Goal: Task Accomplishment & Management: Manage account settings

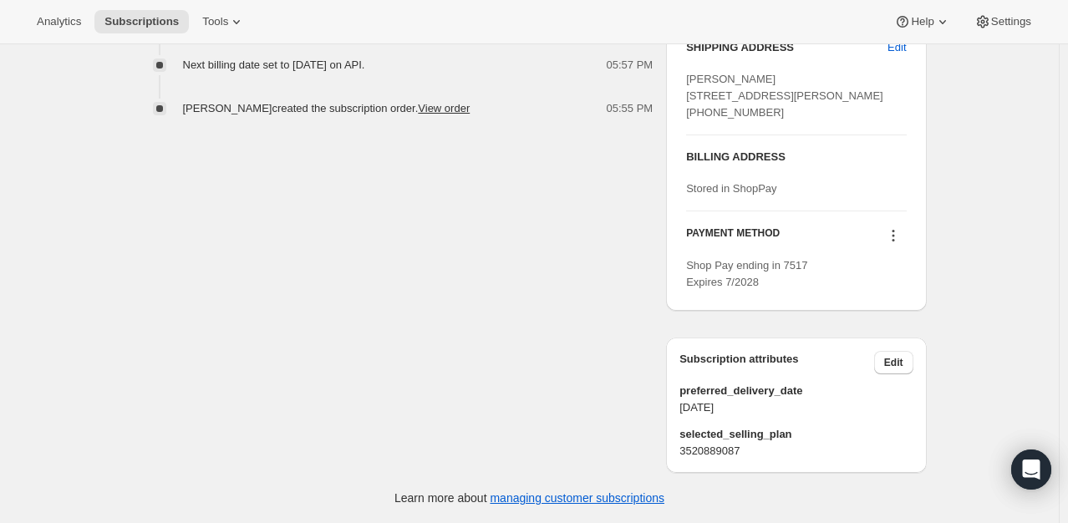
scroll to position [742, 0]
click at [902, 233] on icon at bounding box center [893, 235] width 17 height 17
click at [899, 293] on span "Send link to update card" at bounding box center [896, 299] width 117 height 13
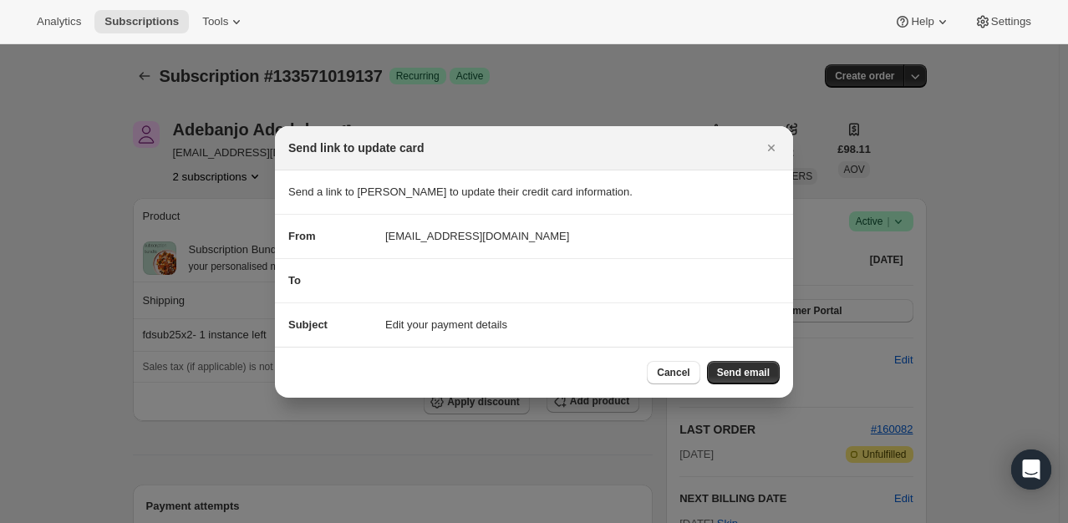
scroll to position [0, 0]
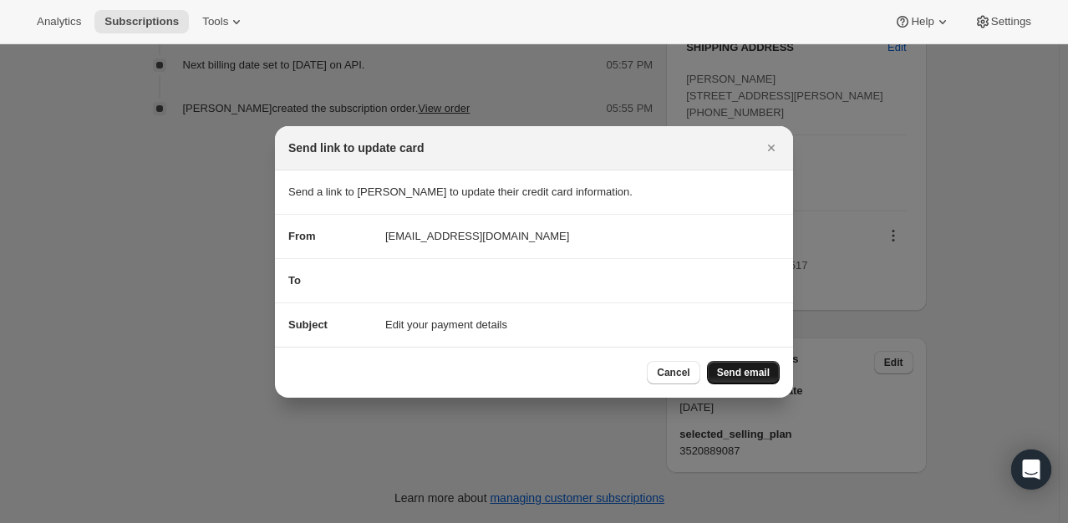
click at [751, 366] on span "Send email" at bounding box center [743, 372] width 53 height 13
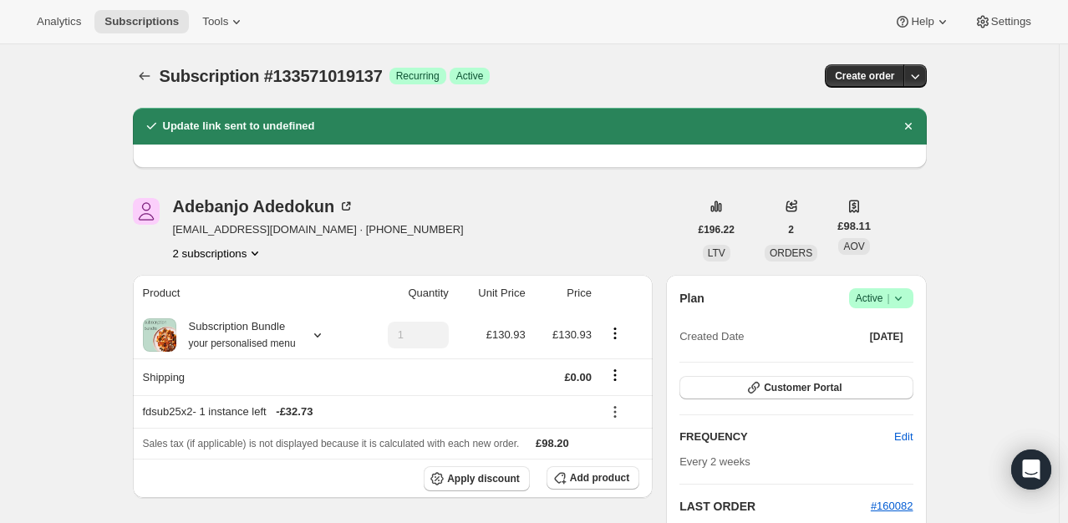
scroll to position [742, 0]
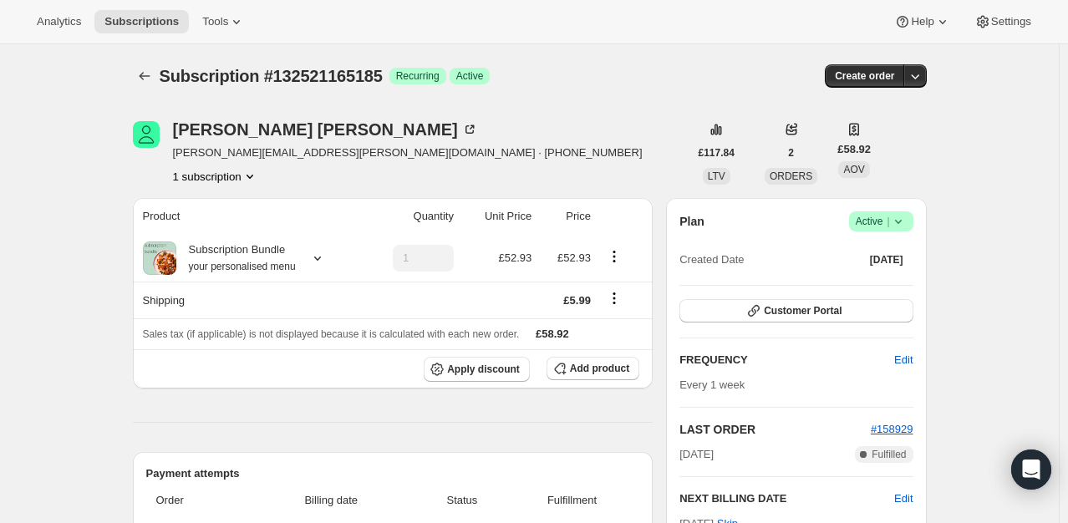
click at [903, 219] on icon at bounding box center [898, 221] width 17 height 17
click at [865, 250] on span "Pause subscription" at bounding box center [885, 253] width 92 height 13
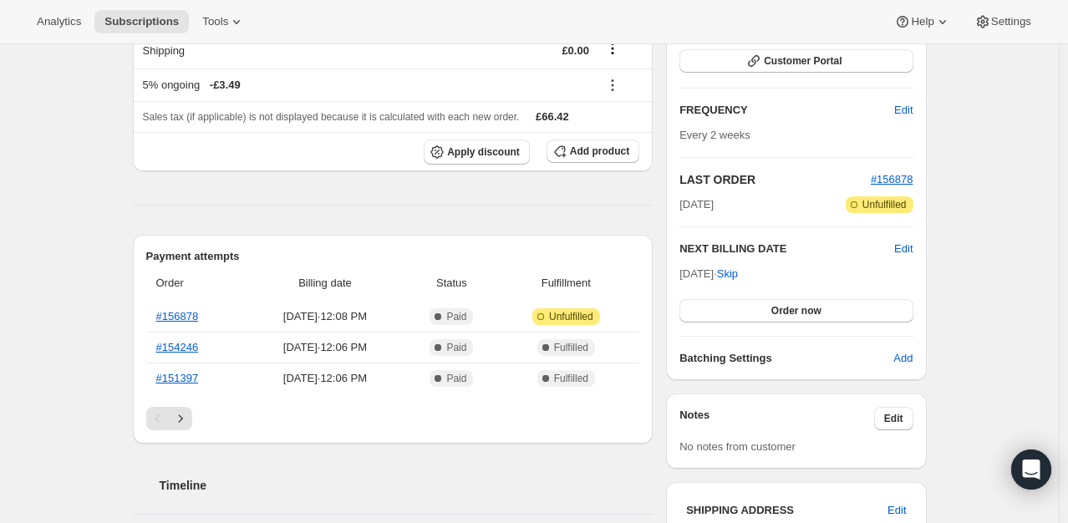
scroll to position [251, 0]
drag, startPoint x: 785, startPoint y: 277, endPoint x: 687, endPoint y: 272, distance: 97.9
click at [683, 272] on div "Oct 29, 2025 · Skip Order now" at bounding box center [795, 293] width 233 height 57
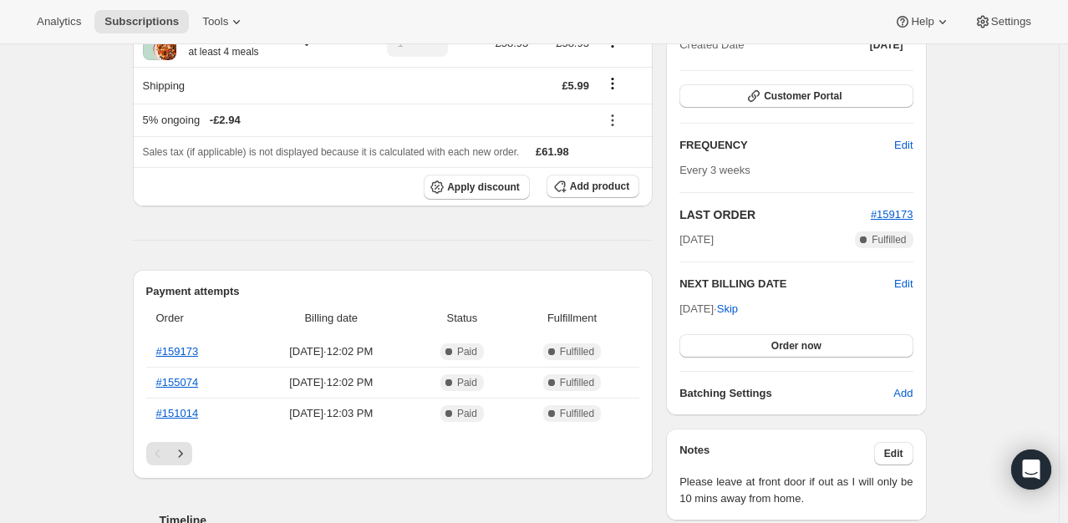
scroll to position [251, 0]
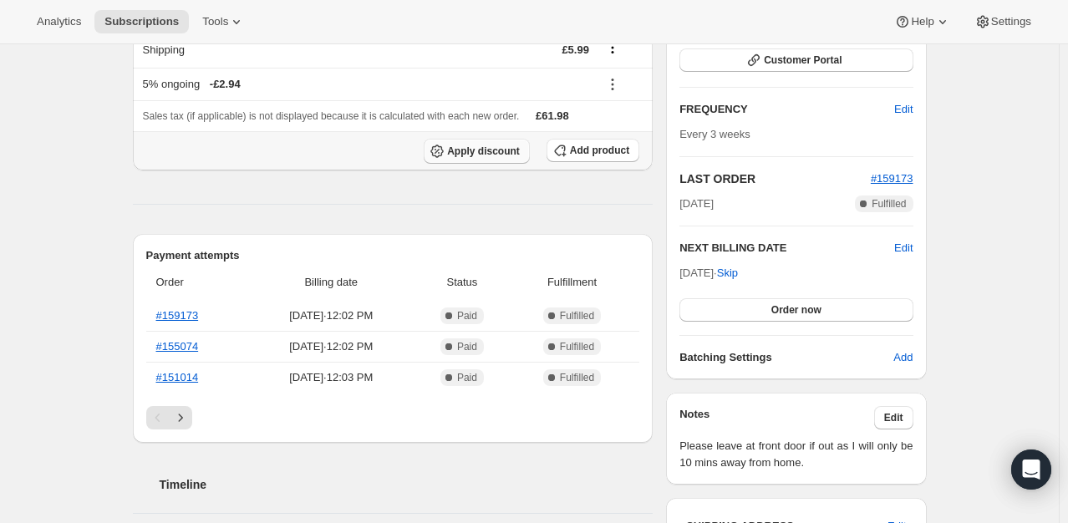
click at [497, 145] on span "Apply discount" at bounding box center [483, 151] width 73 height 13
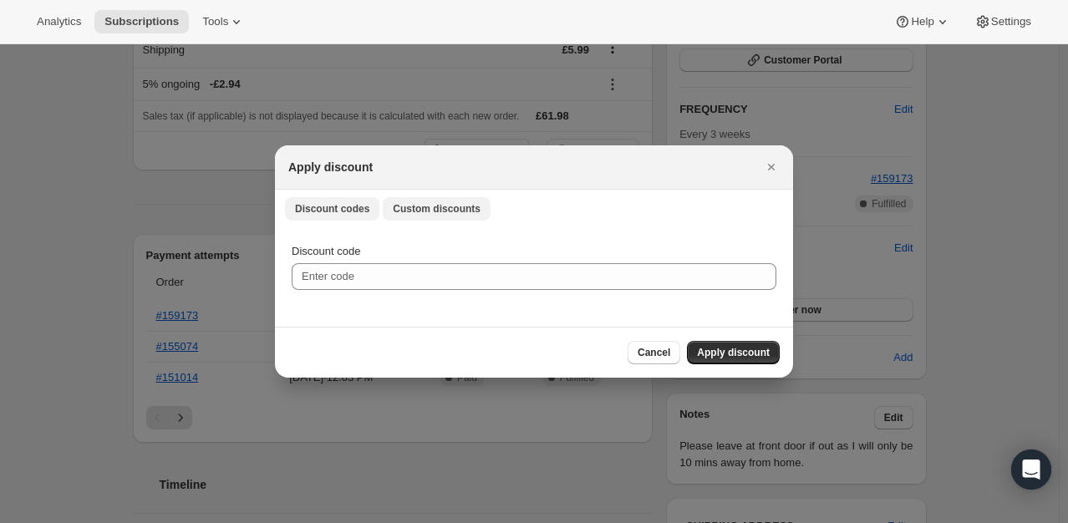
click at [453, 212] on span "Custom discounts" at bounding box center [437, 208] width 88 height 13
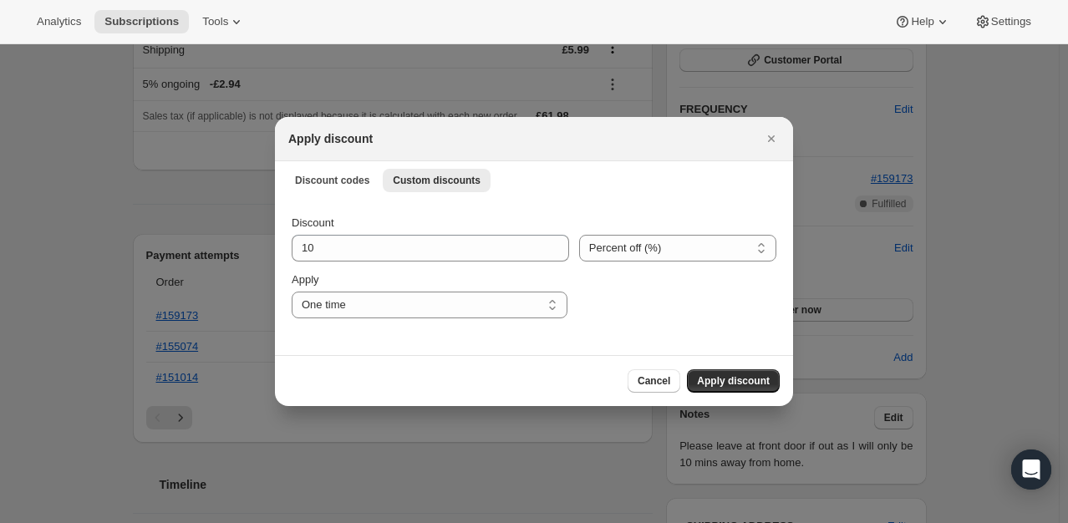
click at [360, 268] on div "Discount 10 Percent off (%) Amount off (£) Percent off (%) Apply One time Speci…" at bounding box center [534, 267] width 485 height 104
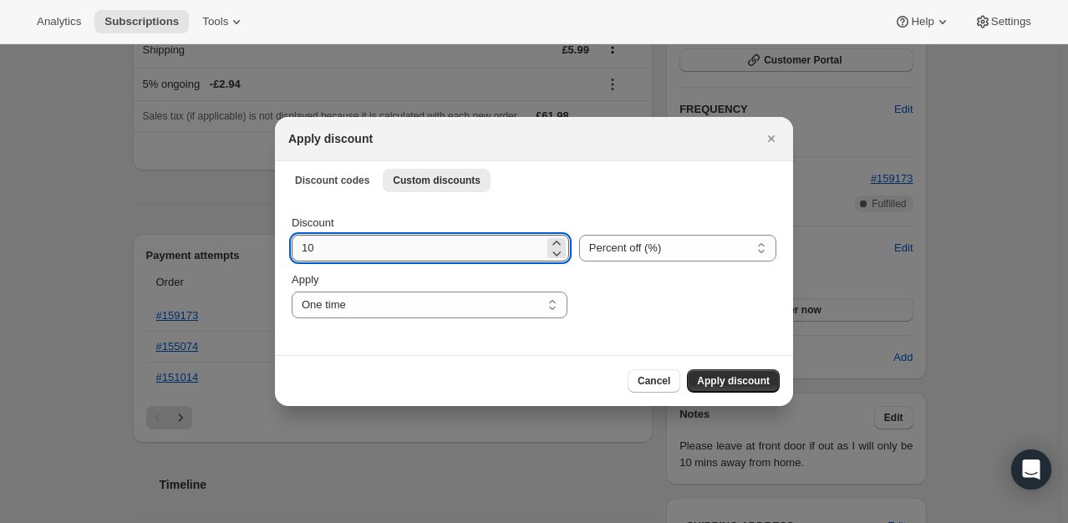
click at [369, 252] on input "10" at bounding box center [418, 248] width 252 height 27
type input "100"
click at [744, 380] on span "Apply discount" at bounding box center [733, 380] width 73 height 13
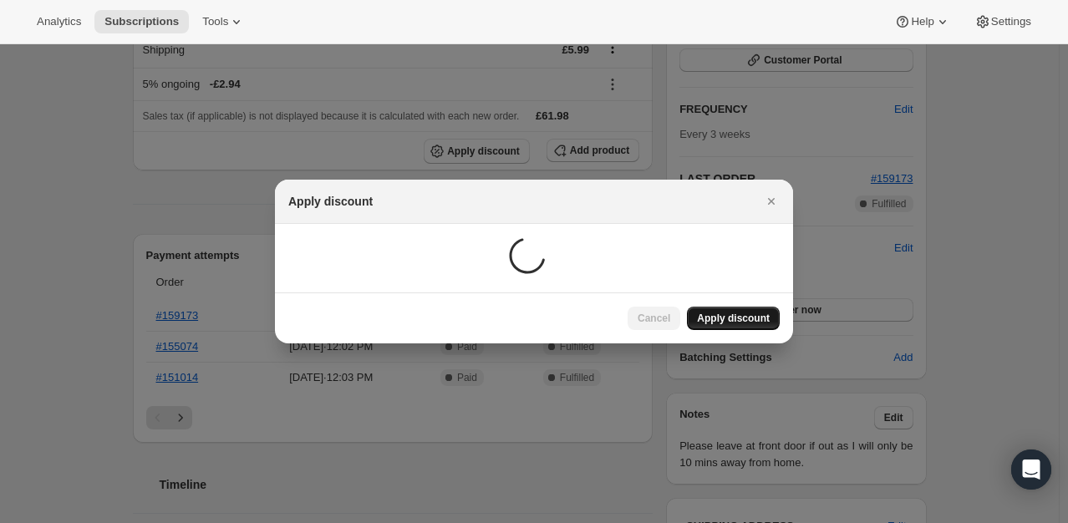
scroll to position [231, 0]
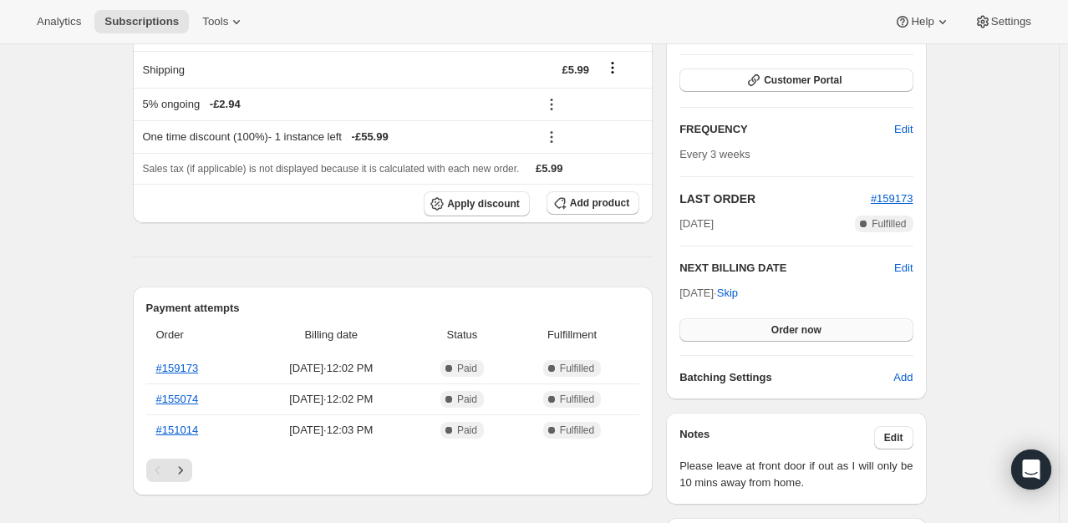
click at [779, 333] on span "Order now" at bounding box center [796, 329] width 50 height 13
click at [779, 333] on span "Click to confirm" at bounding box center [796, 329] width 76 height 13
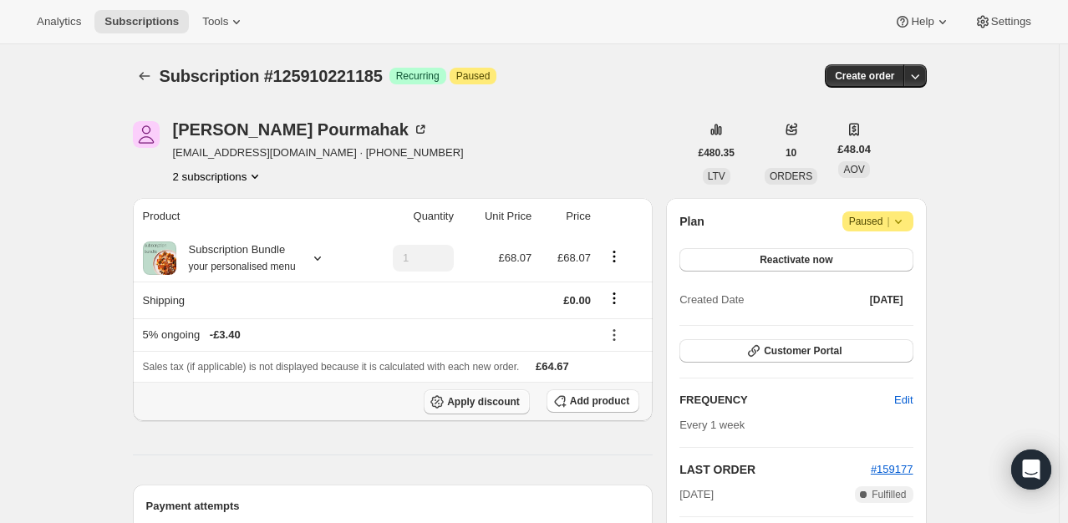
click at [501, 405] on span "Apply discount" at bounding box center [483, 401] width 73 height 13
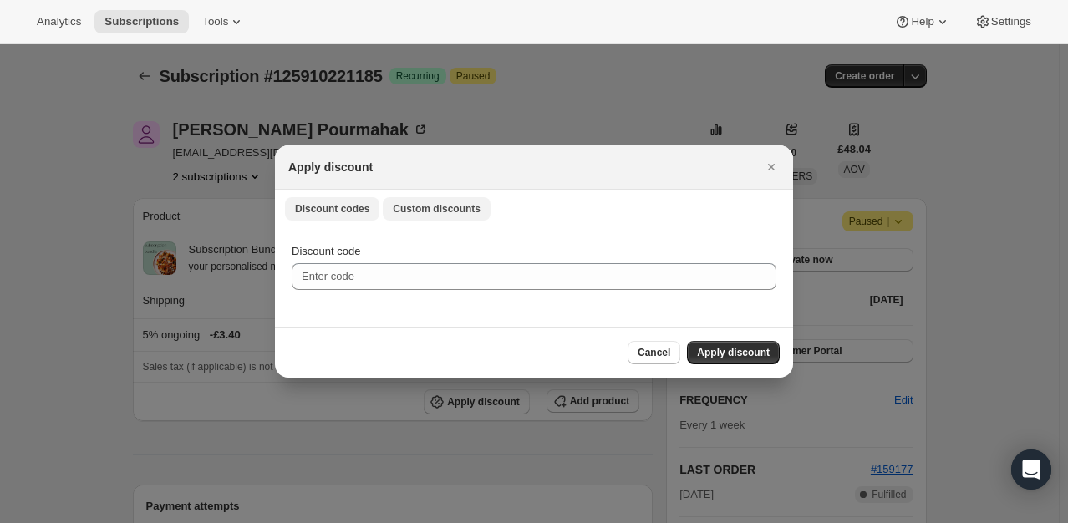
click at [408, 216] on span "Custom discounts" at bounding box center [437, 208] width 88 height 13
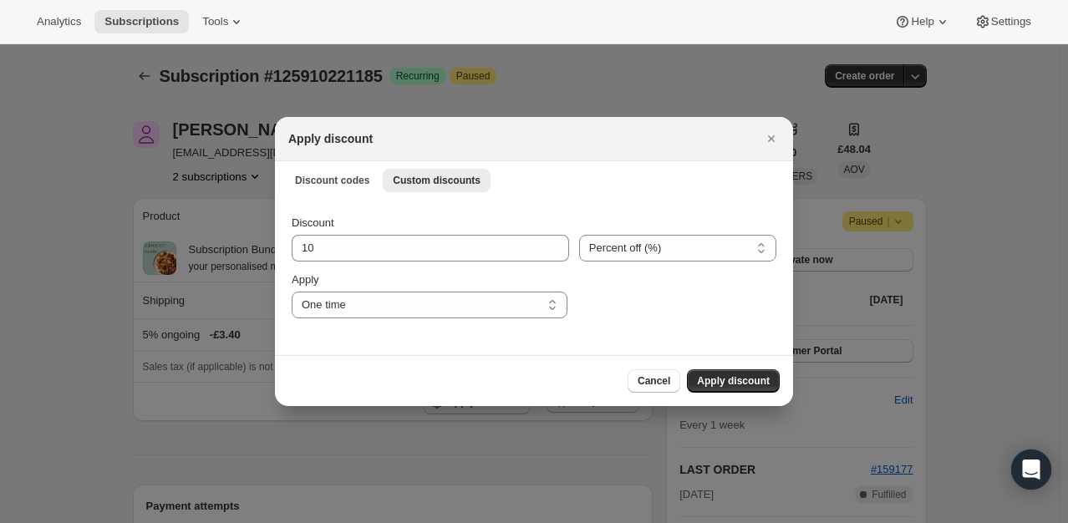
click at [351, 262] on div "Discount 10 Percent off (%) Amount off (£) Percent off (%) Apply One time Speci…" at bounding box center [534, 267] width 485 height 104
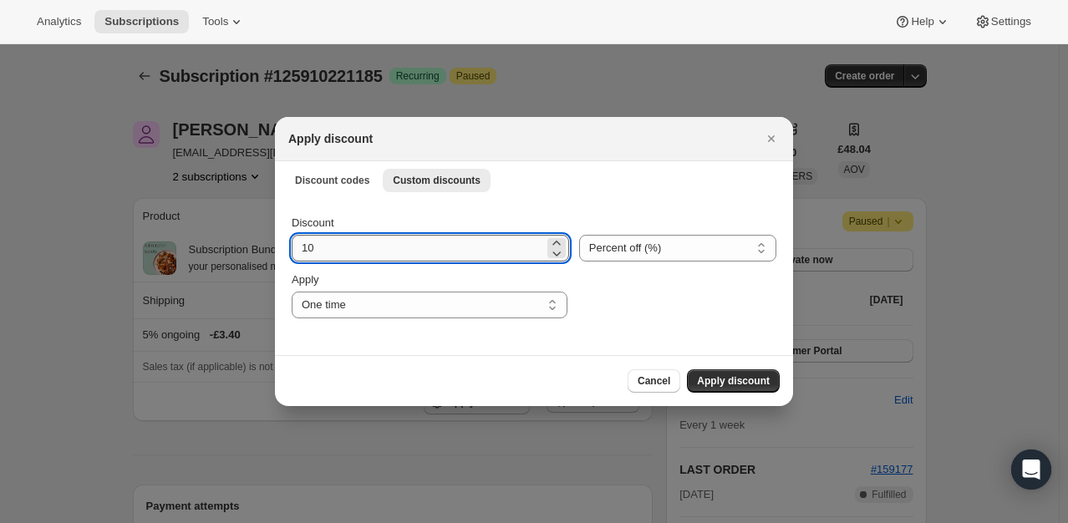
click at [358, 252] on input "10" at bounding box center [418, 248] width 252 height 27
type input "100"
click at [699, 366] on div "Cancel Apply discount" at bounding box center [534, 380] width 518 height 51
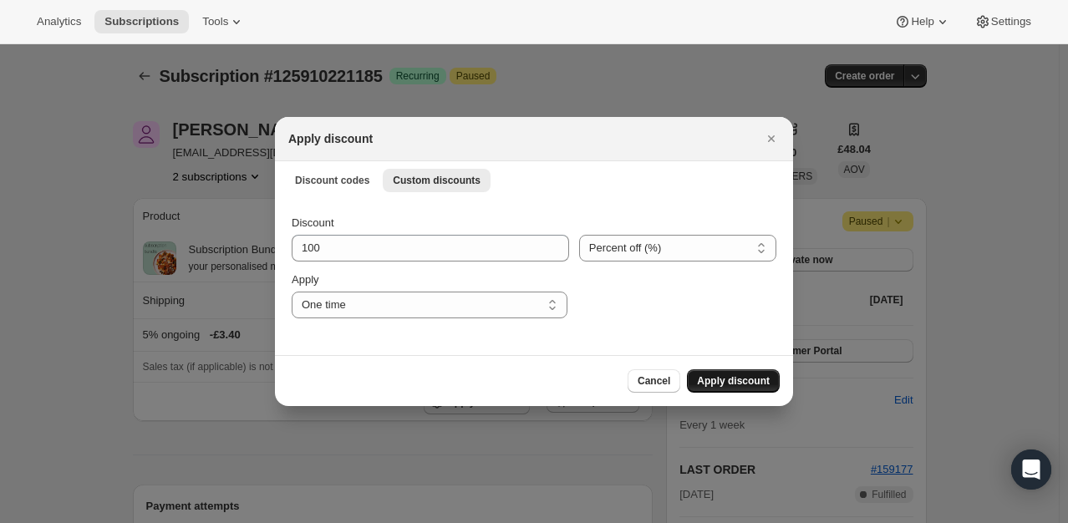
click at [707, 375] on span "Apply discount" at bounding box center [733, 380] width 73 height 13
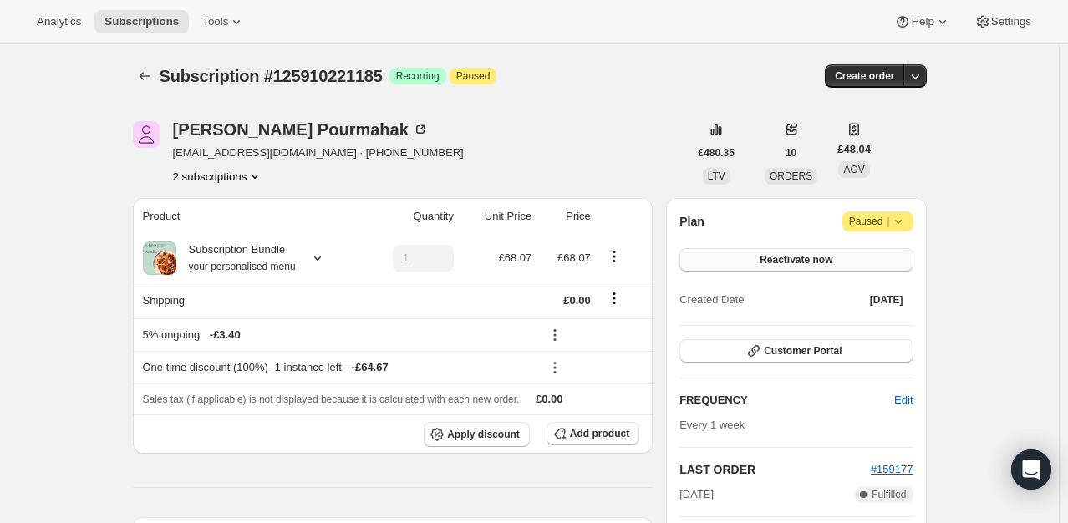
click at [864, 265] on button "Reactivate now" at bounding box center [795, 259] width 233 height 23
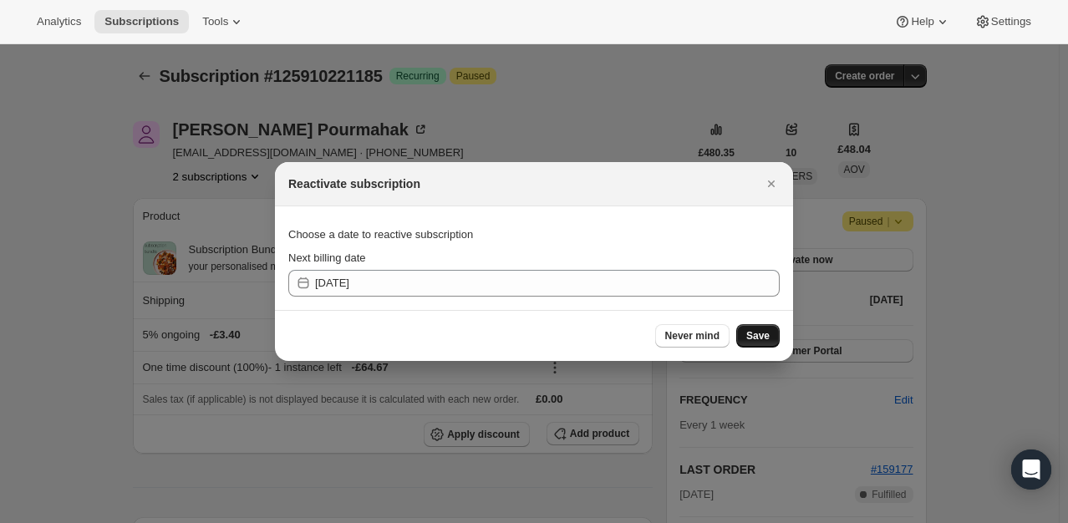
click at [776, 339] on button "Save" at bounding box center [757, 335] width 43 height 23
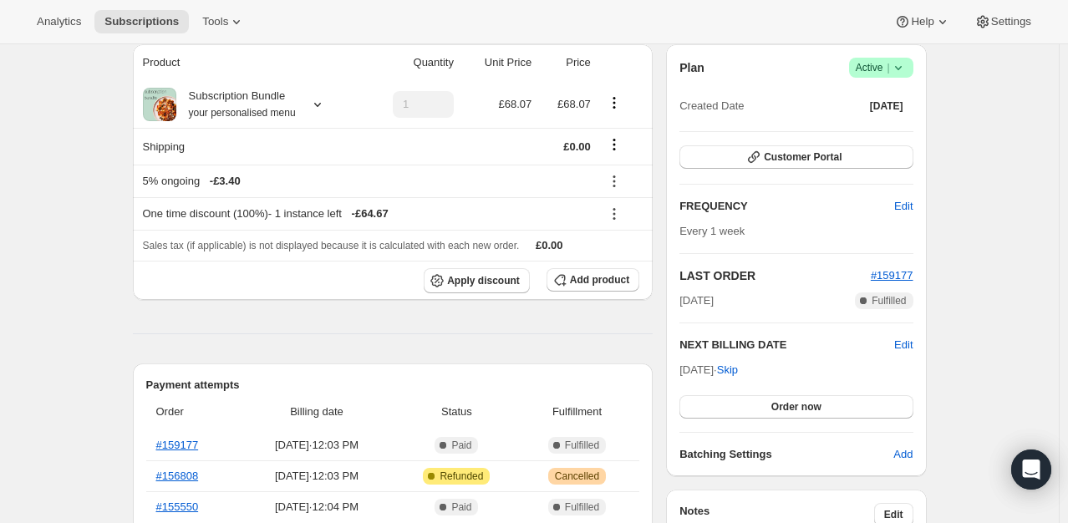
scroll to position [251, 0]
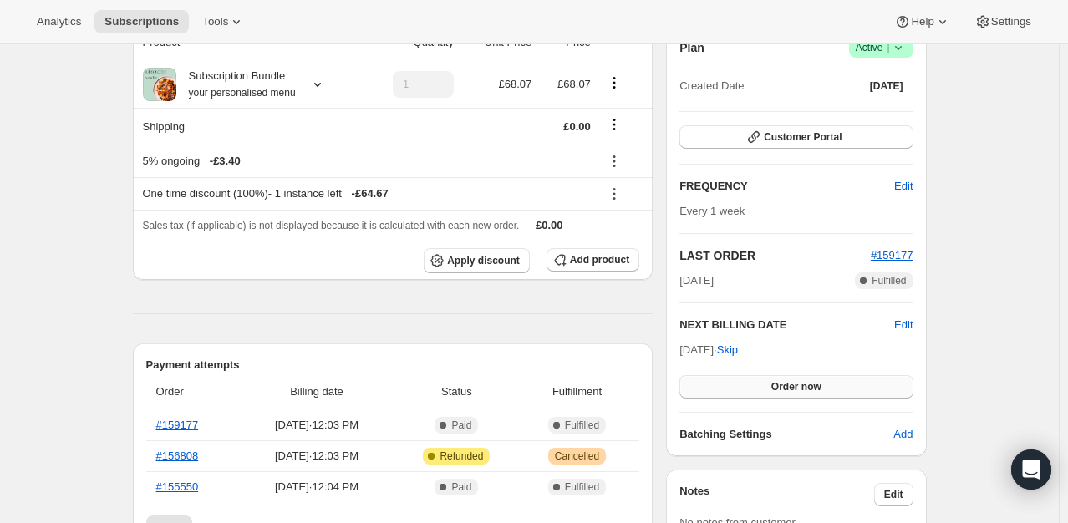
click at [756, 385] on button "Order now" at bounding box center [795, 386] width 233 height 23
click at [756, 385] on button "Click to confirm" at bounding box center [795, 386] width 233 height 23
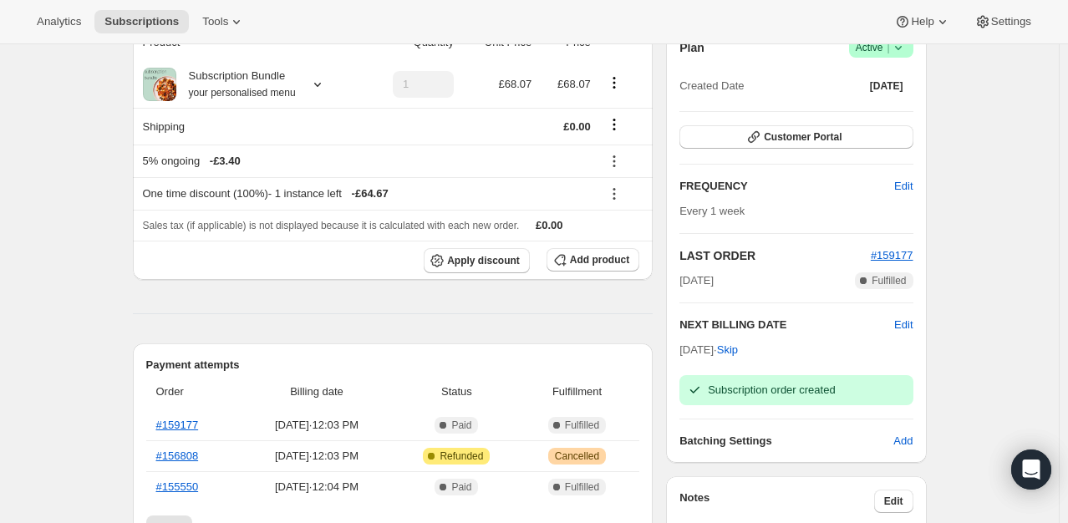
scroll to position [84, 0]
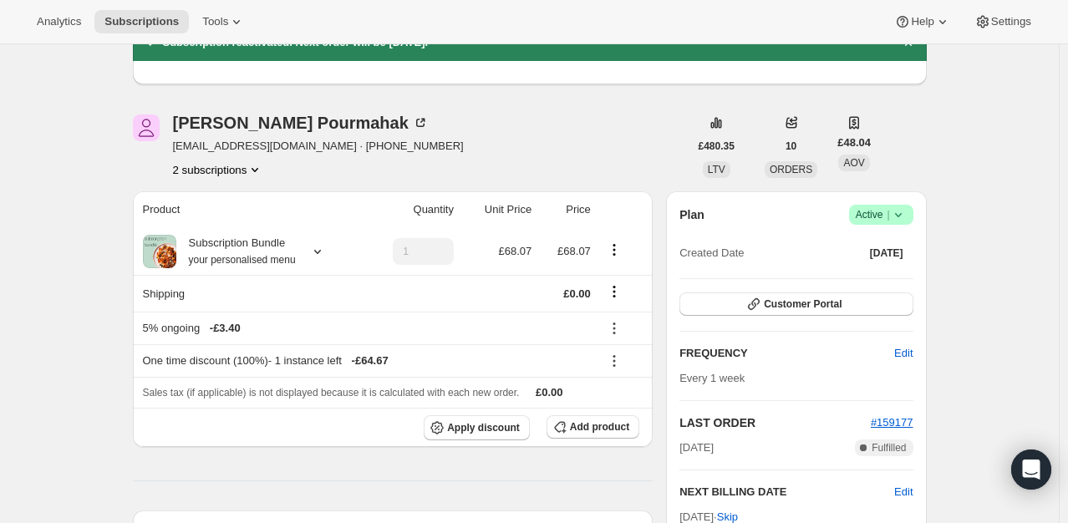
click at [897, 216] on icon at bounding box center [898, 214] width 17 height 17
click at [873, 253] on span "Pause subscription" at bounding box center [885, 247] width 92 height 13
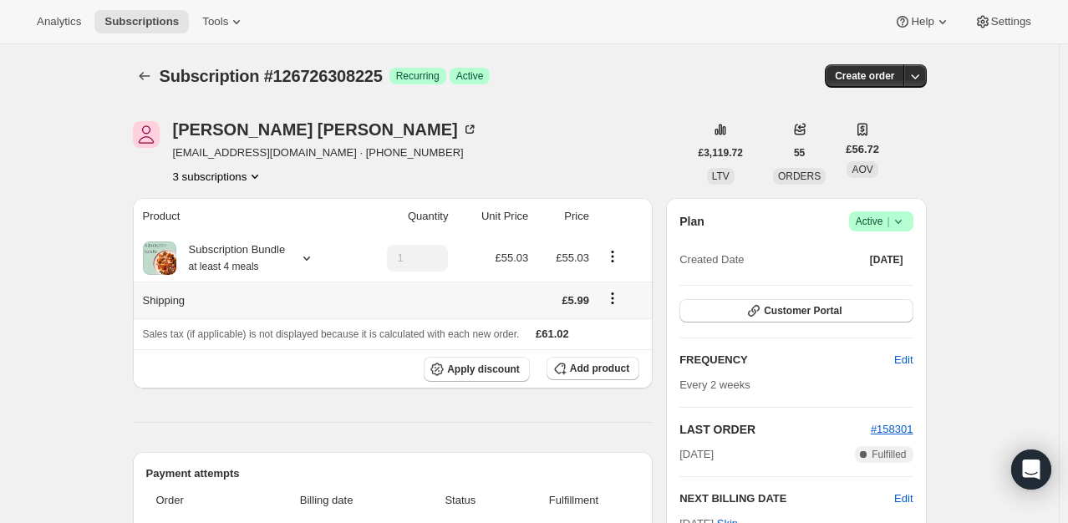
click at [620, 301] on icon "Shipping actions" at bounding box center [612, 298] width 17 height 17
click at [613, 329] on span "Edit shipping rate" at bounding box center [616, 330] width 84 height 13
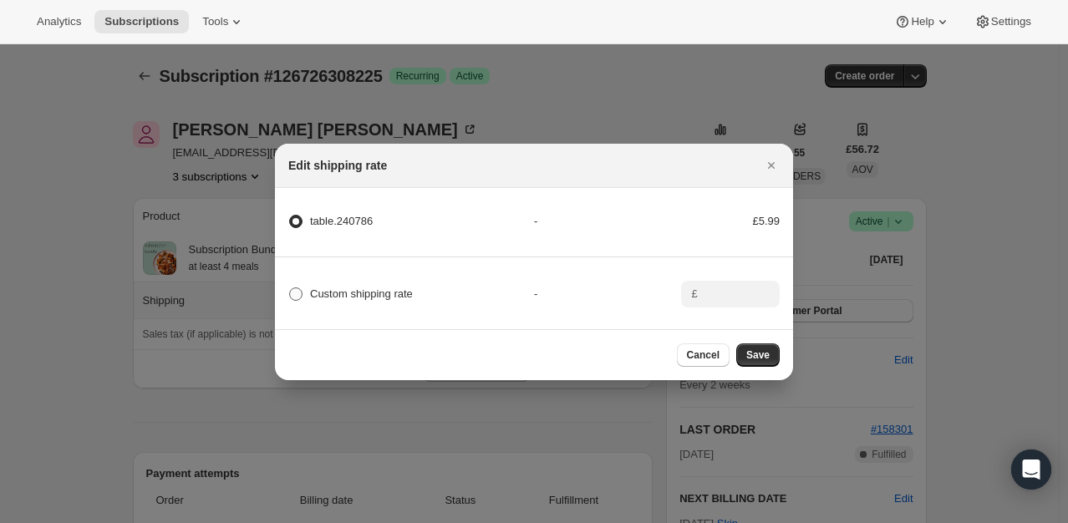
click at [346, 288] on span "Custom shipping rate" at bounding box center [361, 294] width 103 height 13
click at [290, 288] on input "Custom shipping rate" at bounding box center [289, 288] width 1 height 1
radio input "true"
radio input "false"
click at [735, 293] on input ":rda:" at bounding box center [729, 294] width 52 height 27
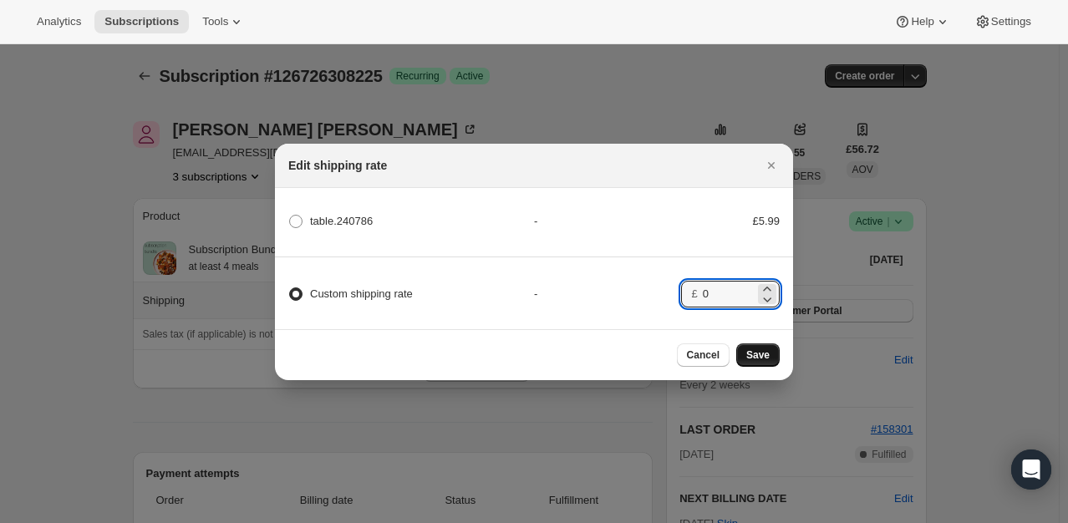
type input "0"
click at [766, 361] on span "Save" at bounding box center [757, 355] width 23 height 13
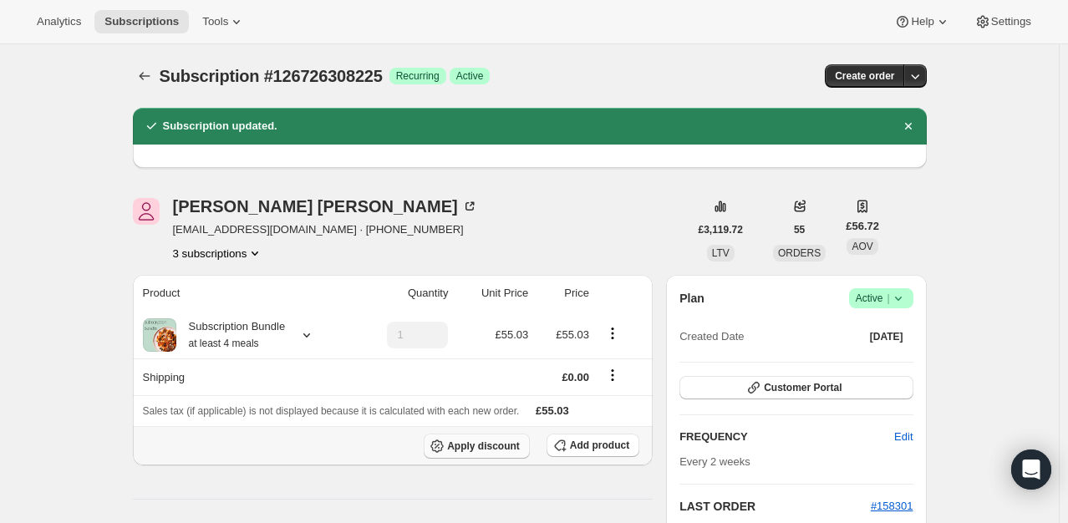
click at [481, 449] on span "Apply discount" at bounding box center [483, 446] width 73 height 13
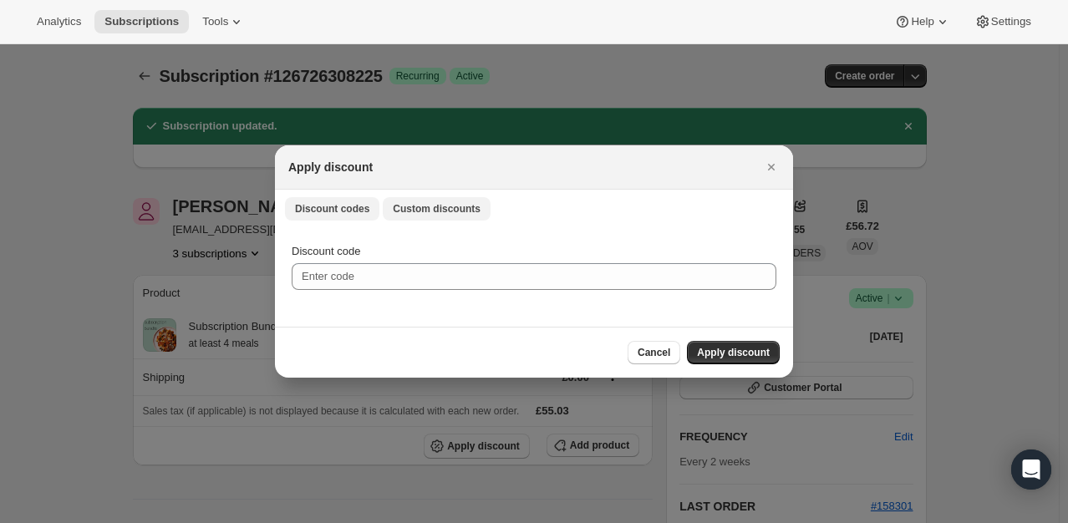
click at [405, 201] on button "Custom discounts" at bounding box center [437, 208] width 108 height 23
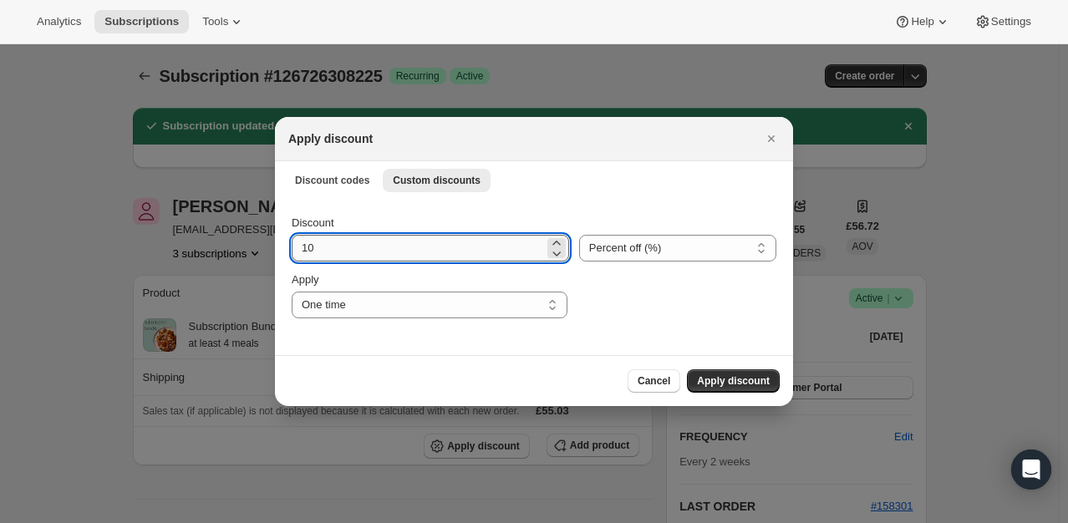
click at [367, 254] on input "10" at bounding box center [418, 248] width 252 height 27
type input "100"
click at [751, 374] on span "Apply discount" at bounding box center [733, 380] width 73 height 13
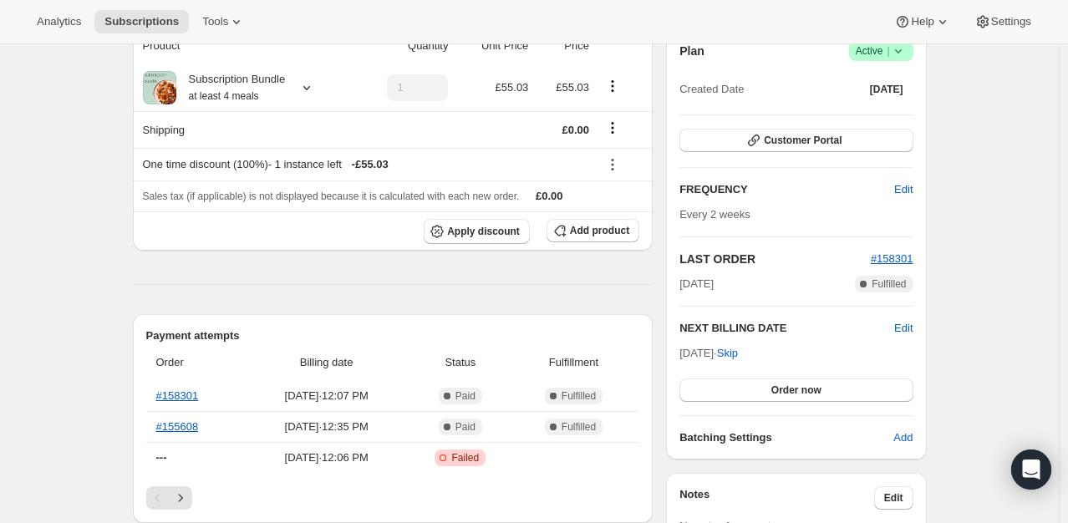
scroll to position [251, 0]
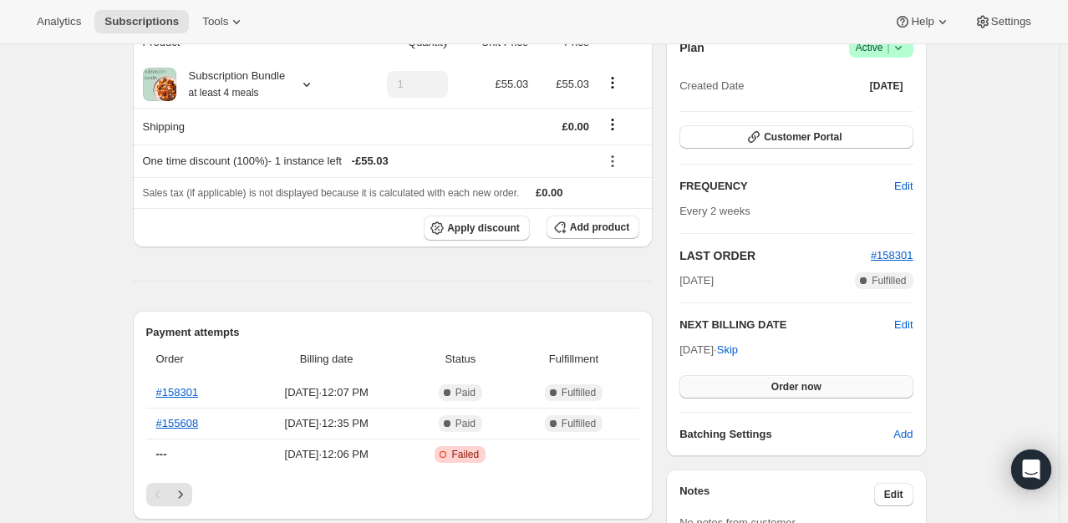
click at [789, 377] on button "Order now" at bounding box center [795, 386] width 233 height 23
click at [791, 382] on span "Click to confirm" at bounding box center [796, 386] width 76 height 13
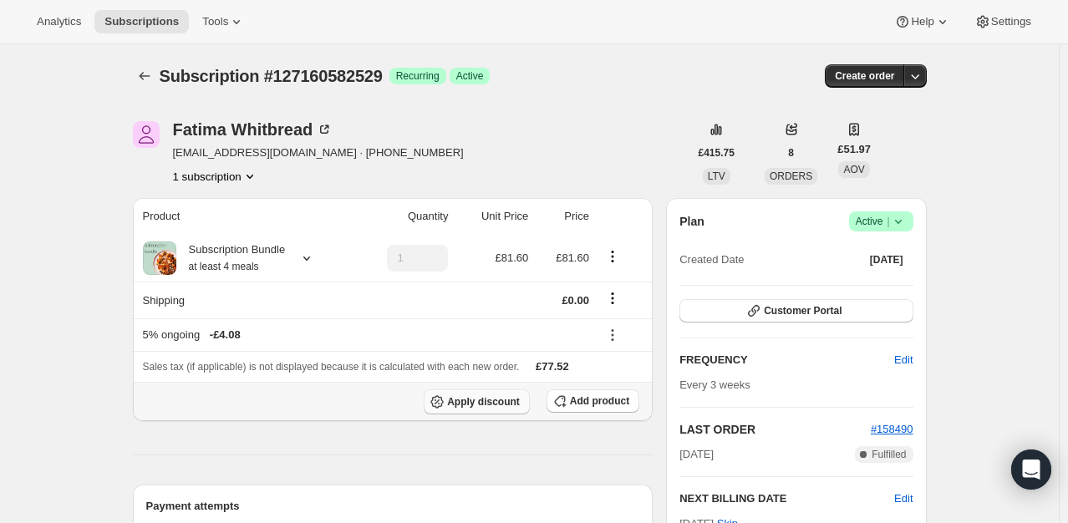
click at [500, 404] on span "Apply discount" at bounding box center [483, 401] width 73 height 13
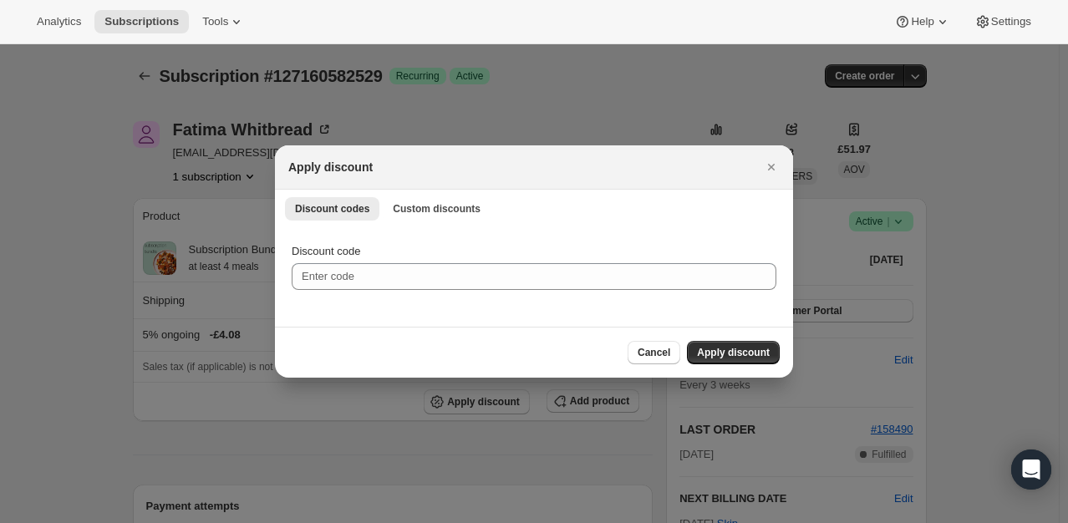
click at [430, 192] on div "Discount codes Custom discounts More views Discount codes Custom discounts More…" at bounding box center [534, 208] width 518 height 37
click at [416, 216] on span "Custom discounts" at bounding box center [437, 208] width 88 height 13
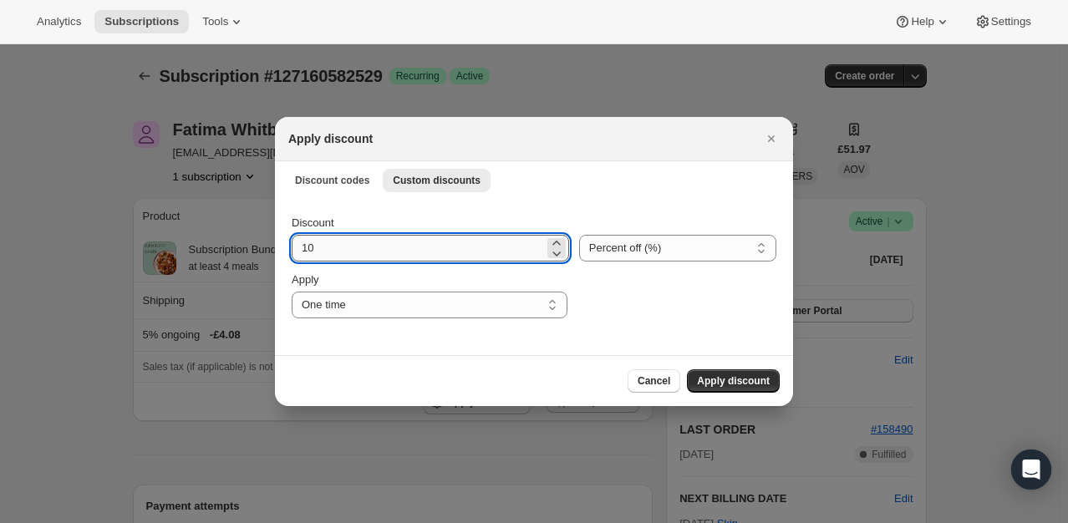
click at [357, 242] on input "10" at bounding box center [418, 248] width 252 height 27
type input "100"
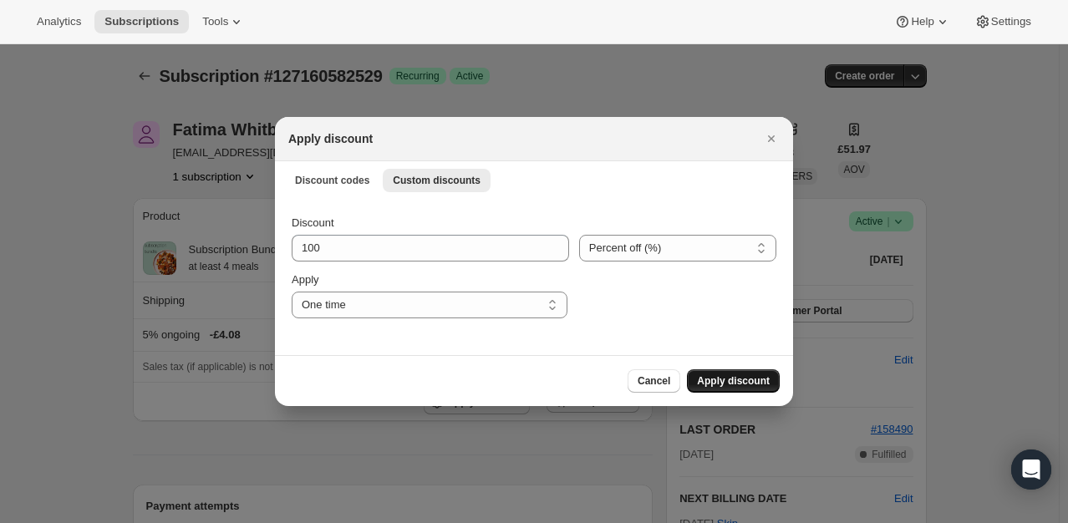
click at [704, 373] on button "Apply discount" at bounding box center [733, 380] width 93 height 23
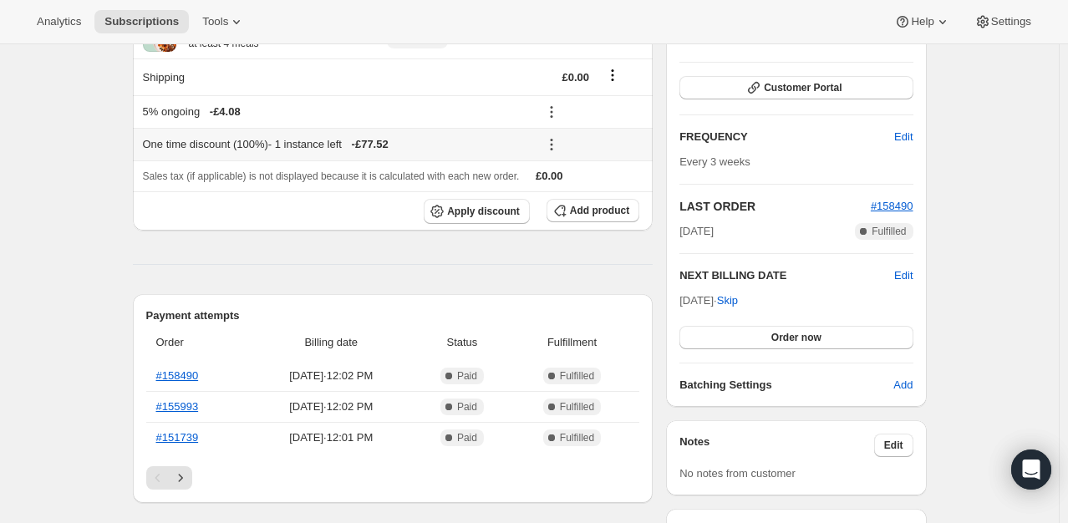
scroll to position [251, 0]
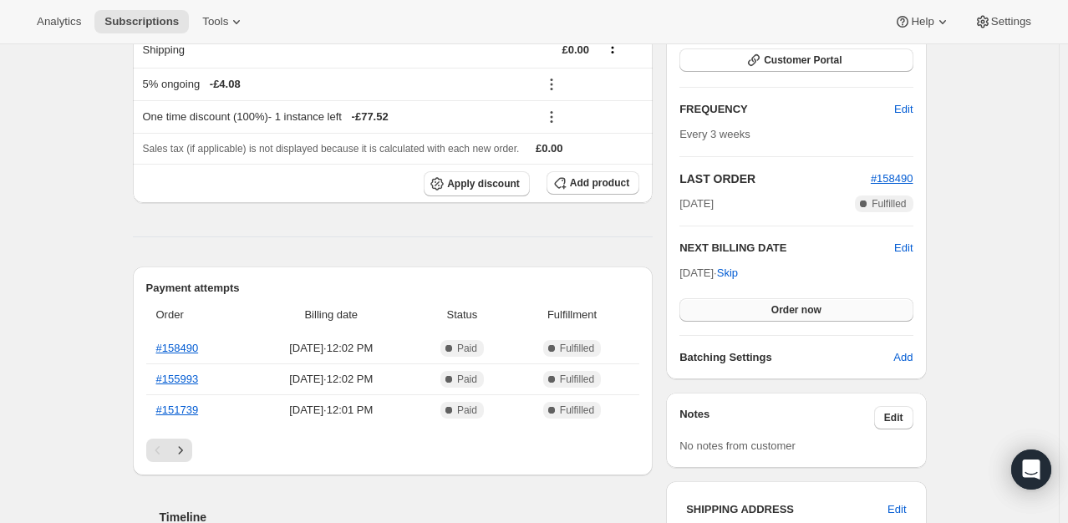
click at [751, 313] on button "Order now" at bounding box center [795, 309] width 233 height 23
click at [751, 313] on button "Click to confirm" at bounding box center [795, 309] width 233 height 23
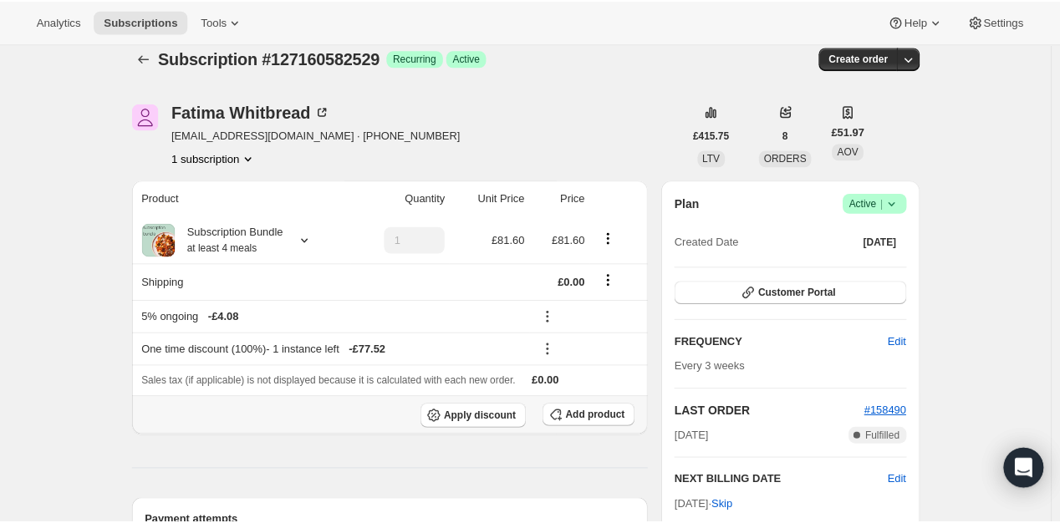
scroll to position [0, 0]
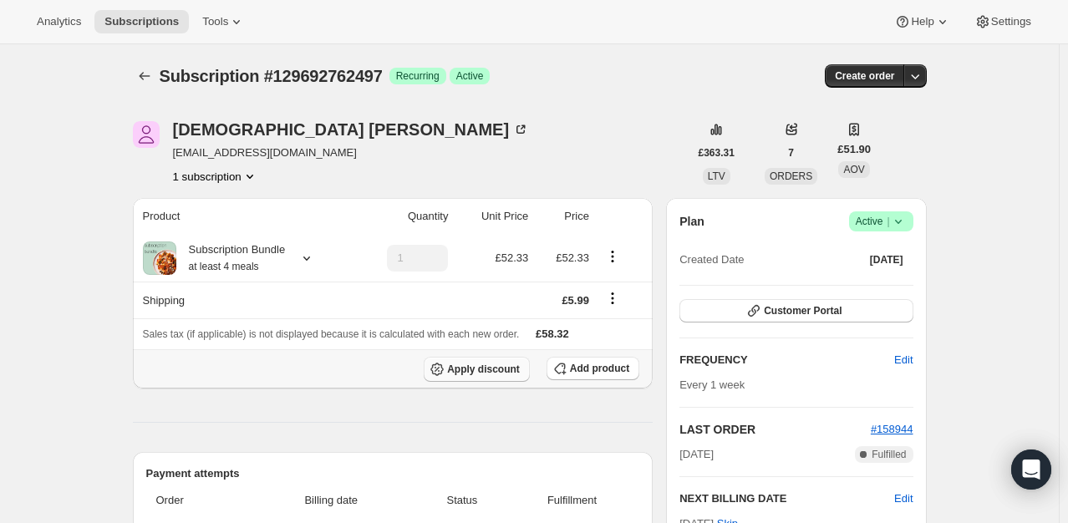
click at [508, 375] on button "Apply discount" at bounding box center [477, 369] width 106 height 25
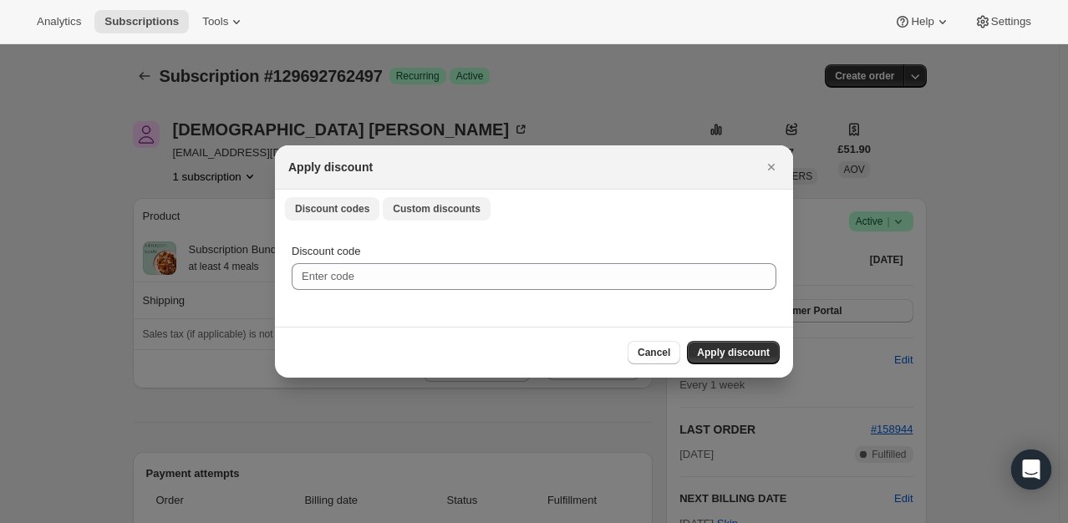
click at [435, 202] on span "Custom discounts" at bounding box center [437, 208] width 88 height 13
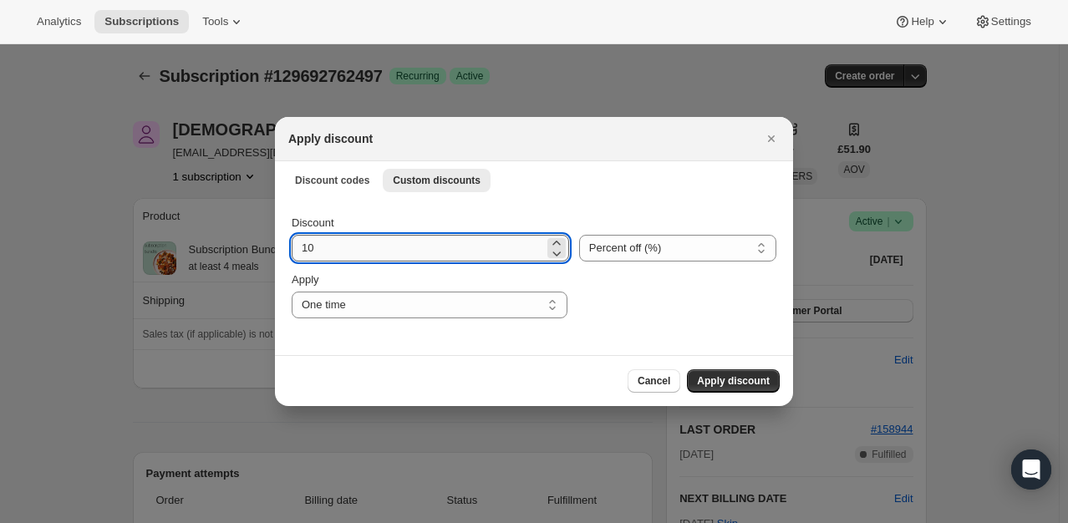
click at [400, 249] on input "10" at bounding box center [418, 248] width 252 height 27
type input "100"
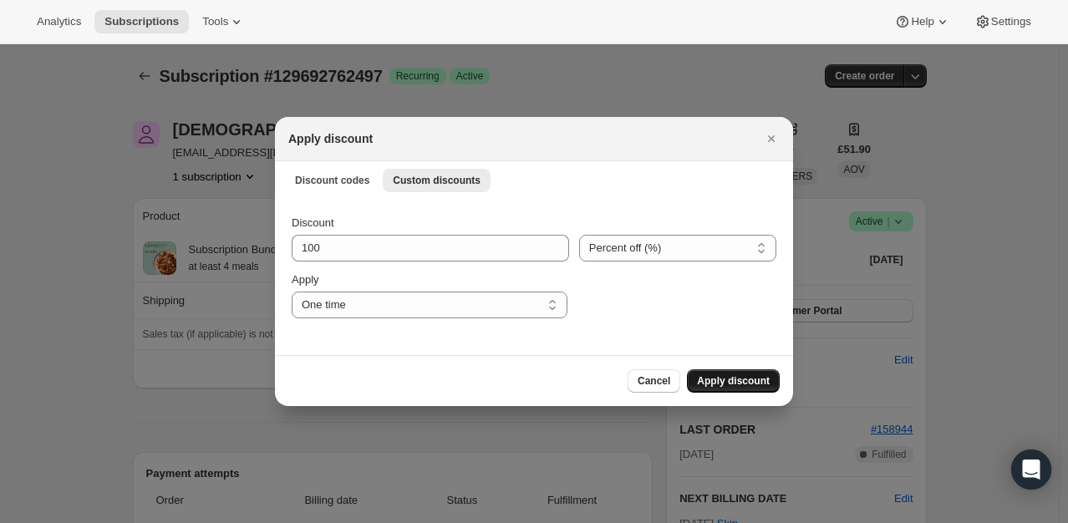
click at [756, 386] on span "Apply discount" at bounding box center [733, 380] width 73 height 13
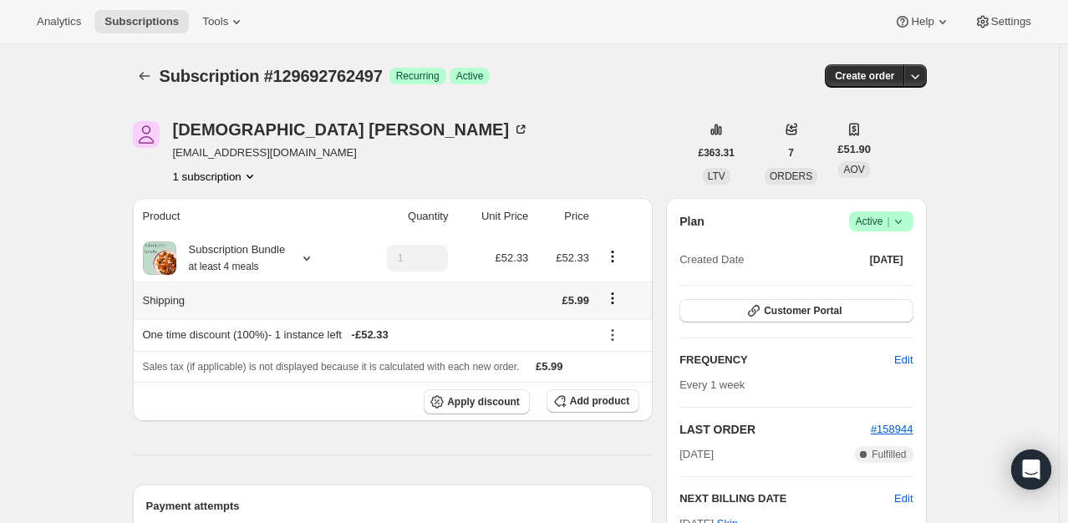
click at [613, 298] on icon "Shipping actions" at bounding box center [612, 298] width 17 height 17
click at [631, 333] on span "Edit shipping rate" at bounding box center [616, 330] width 84 height 13
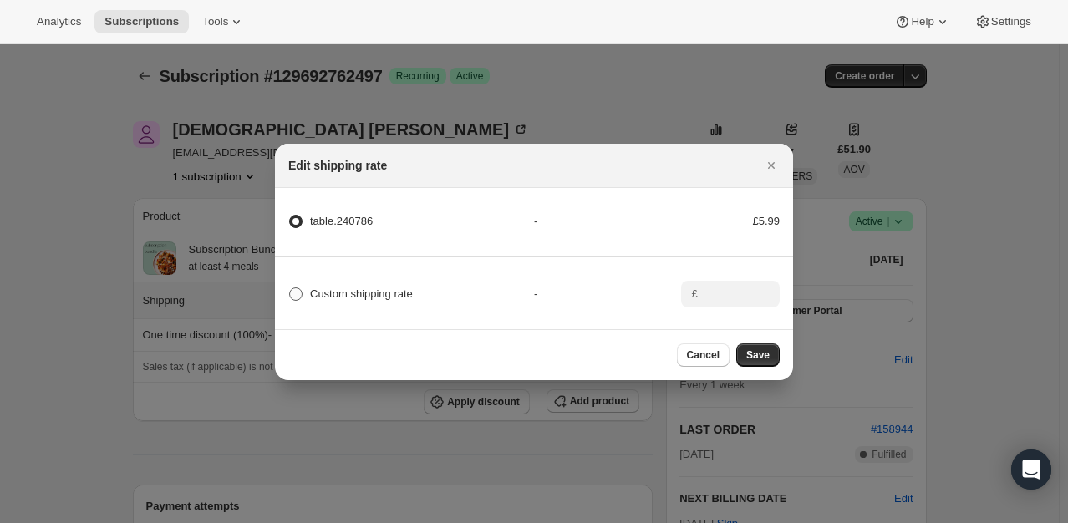
click at [401, 288] on span "Custom shipping rate" at bounding box center [361, 294] width 103 height 13
click at [290, 288] on input "Custom shipping rate" at bounding box center [289, 288] width 1 height 1
radio input "true"
radio input "false"
click at [727, 296] on input ":ret:" at bounding box center [729, 294] width 52 height 27
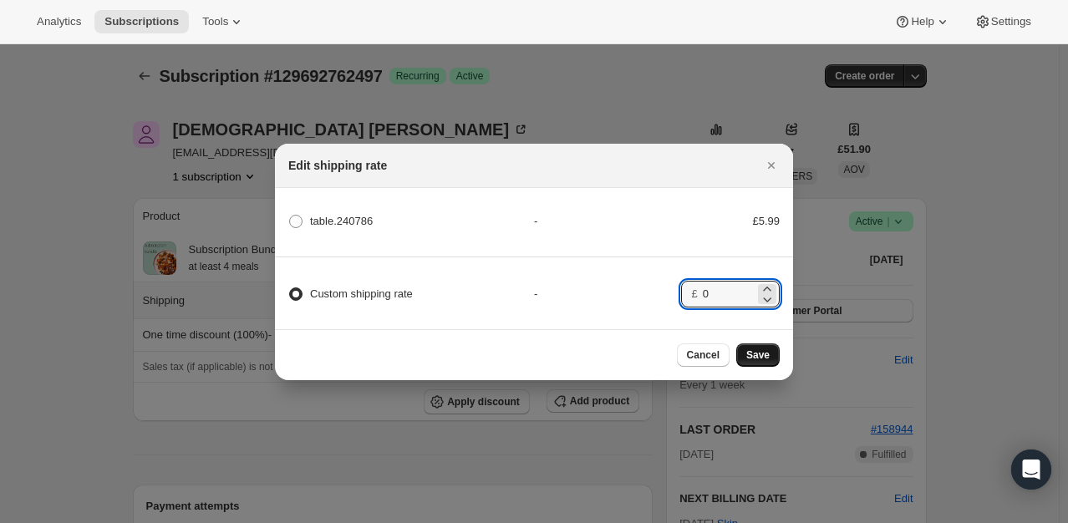
type input "0"
click at [750, 359] on span "Save" at bounding box center [757, 355] width 23 height 13
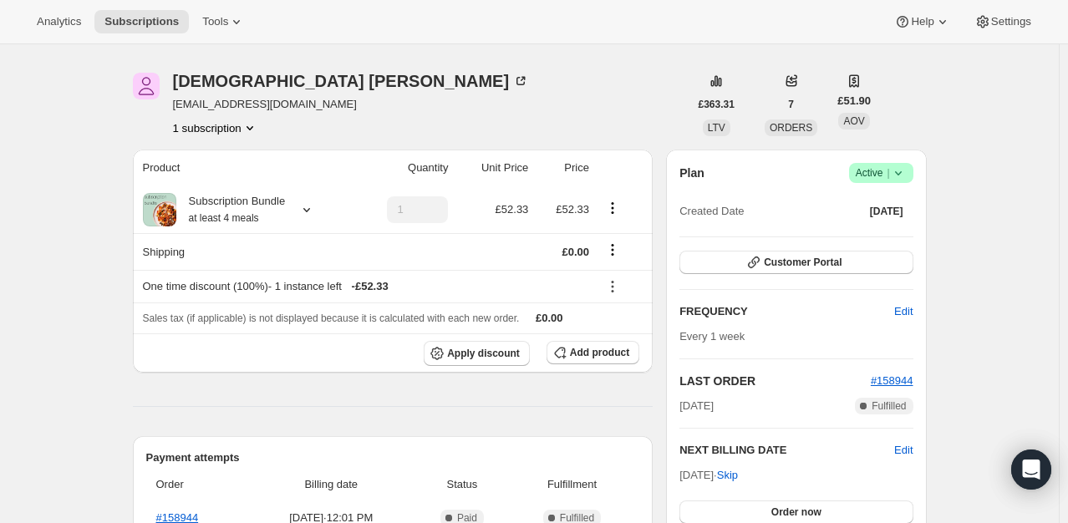
scroll to position [167, 0]
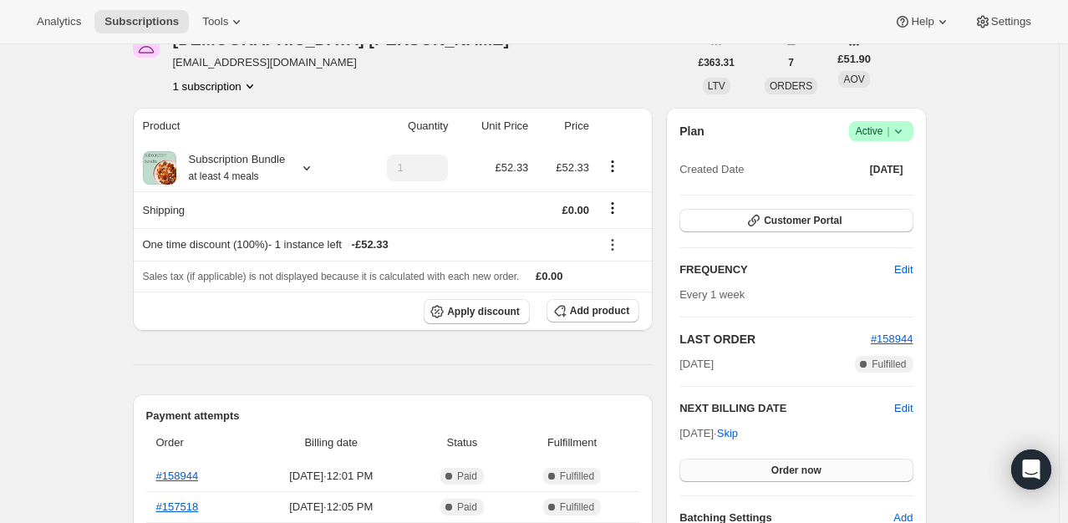
click at [776, 465] on span "Order now" at bounding box center [796, 470] width 50 height 13
click at [776, 465] on span "Click to confirm" at bounding box center [796, 470] width 76 height 13
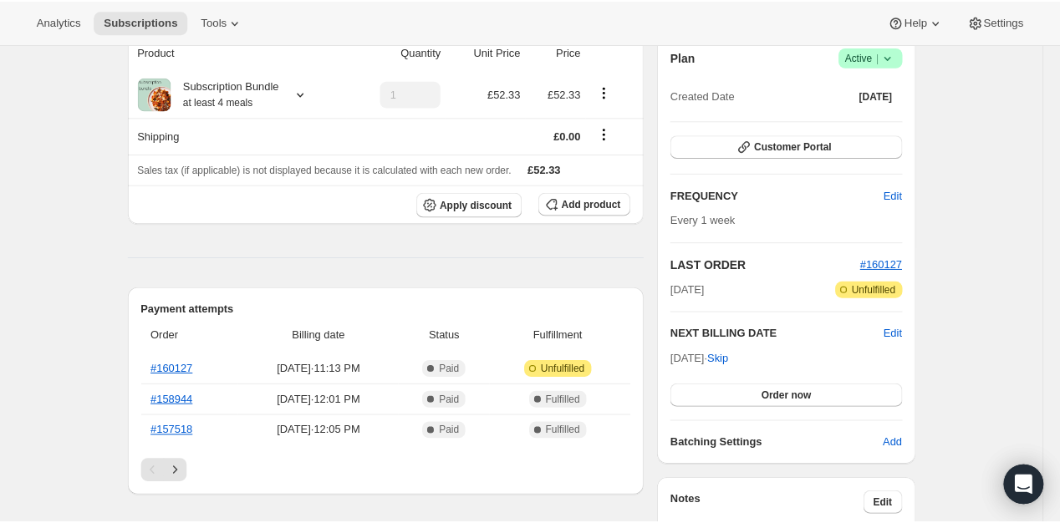
scroll to position [167, 0]
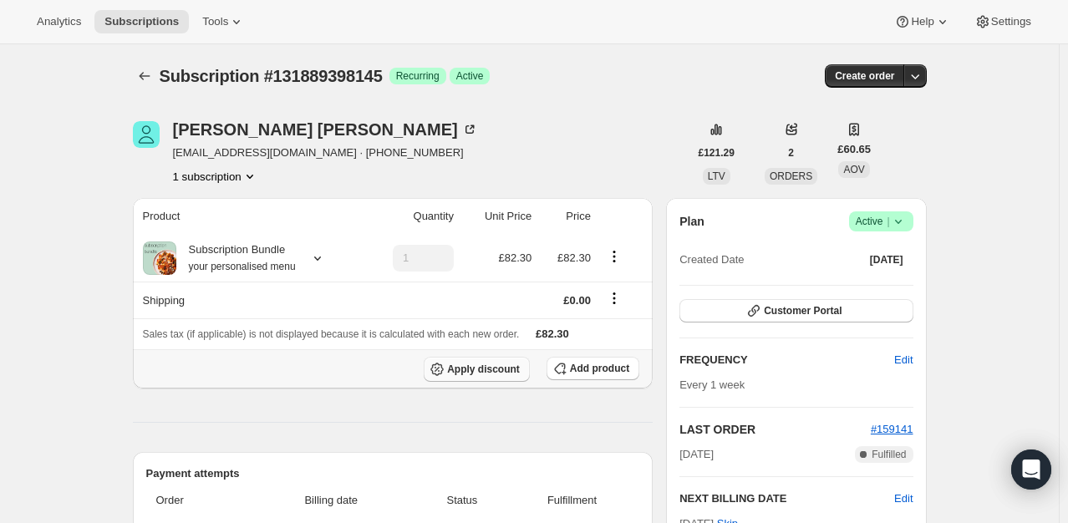
click at [481, 366] on span "Apply discount" at bounding box center [483, 369] width 73 height 13
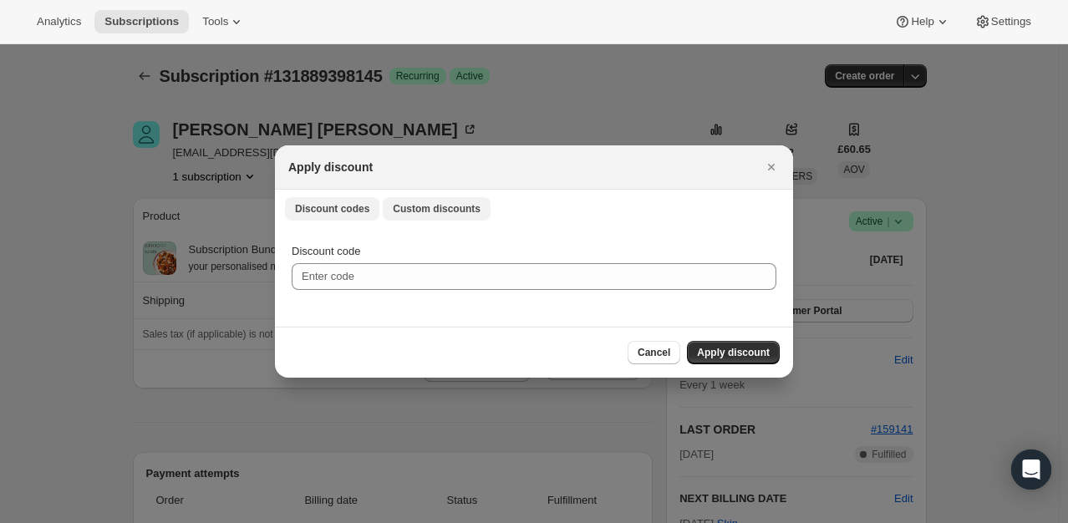
click at [428, 197] on button "Custom discounts" at bounding box center [437, 208] width 108 height 23
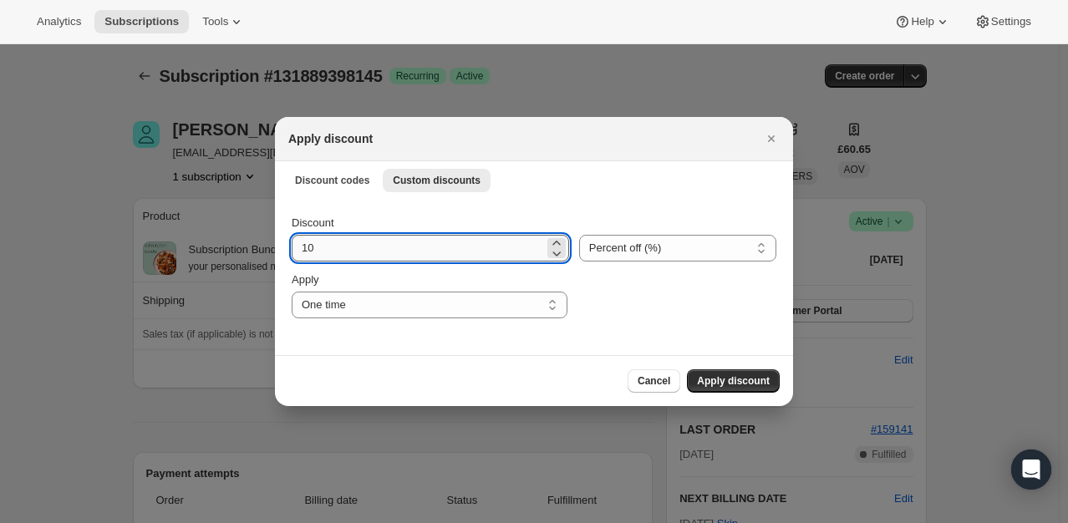
click at [364, 259] on input "10" at bounding box center [418, 248] width 252 height 27
type input "100"
click at [722, 383] on span "Apply discount" at bounding box center [733, 380] width 73 height 13
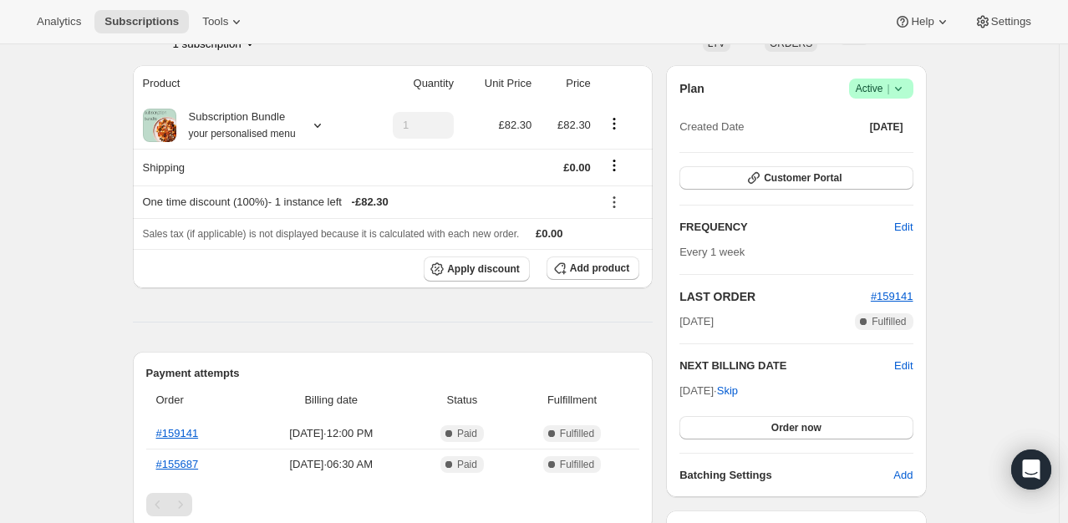
scroll to position [167, 0]
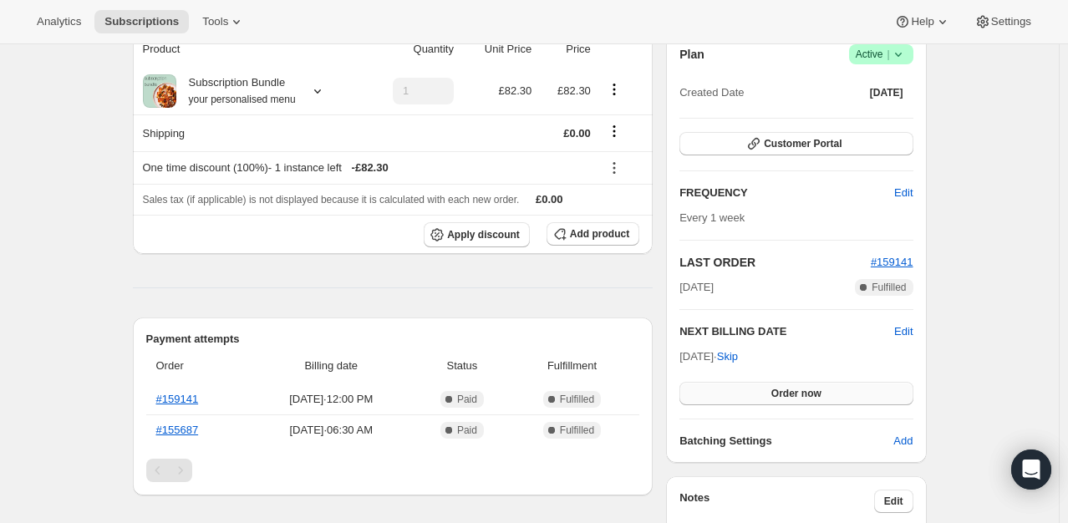
click at [801, 389] on span "Order now" at bounding box center [796, 393] width 50 height 13
click at [801, 389] on span "Click to confirm" at bounding box center [796, 393] width 76 height 13
